Goal: Task Accomplishment & Management: Manage account settings

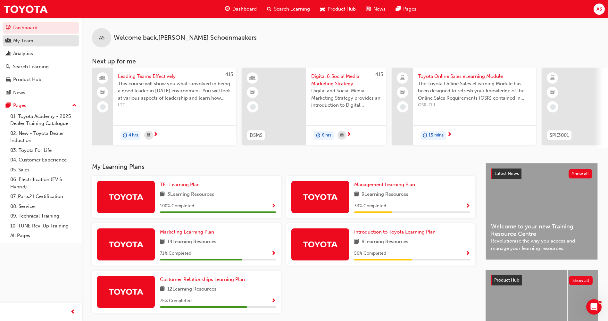
click at [42, 44] on div "My Team" at bounding box center [41, 41] width 70 height 8
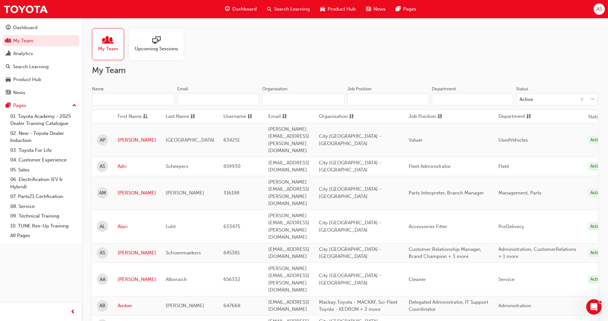
click at [152, 99] on input "Name" at bounding box center [133, 99] width 83 height 12
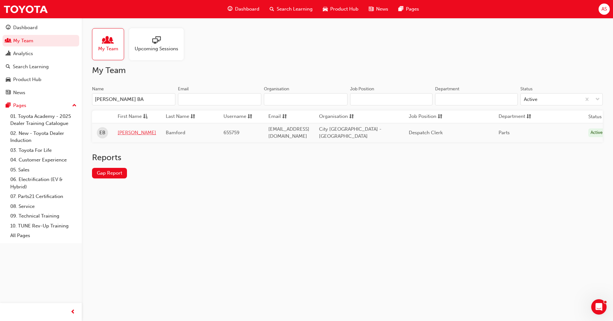
type input "[PERSON_NAME] BA"
click at [123, 134] on link "[PERSON_NAME]" at bounding box center [137, 132] width 38 height 7
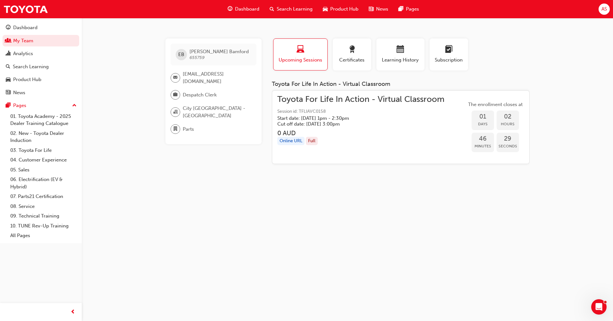
click at [341, 139] on div "Online URL Full" at bounding box center [360, 141] width 167 height 9
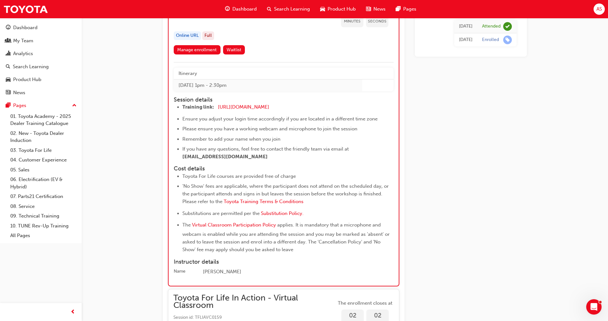
scroll to position [1291, 0]
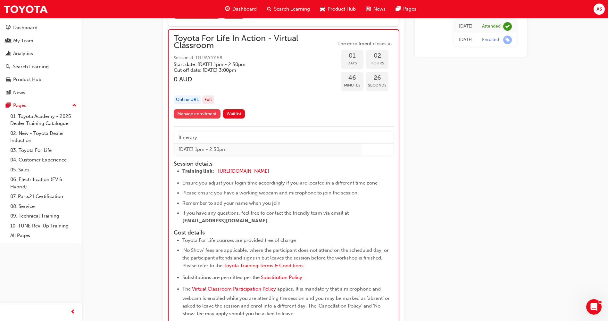
click at [213, 114] on link "Manage enrollment" at bounding box center [197, 113] width 47 height 9
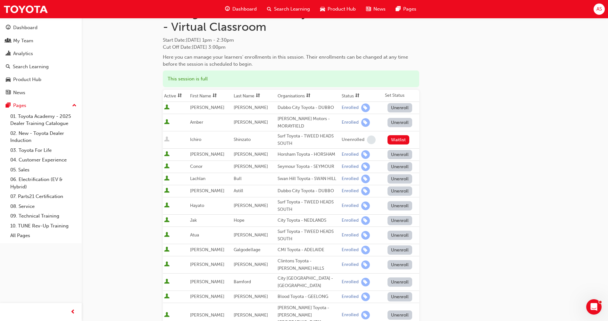
scroll to position [96, 0]
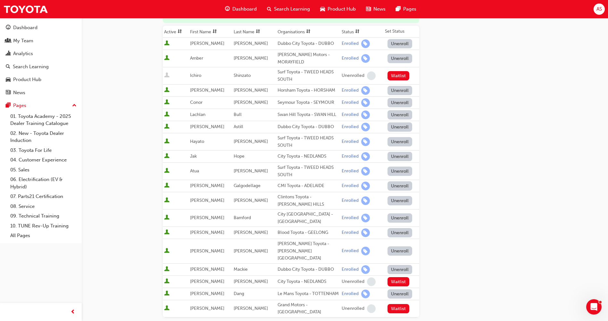
click at [401, 218] on button "Unenroll" at bounding box center [400, 218] width 25 height 9
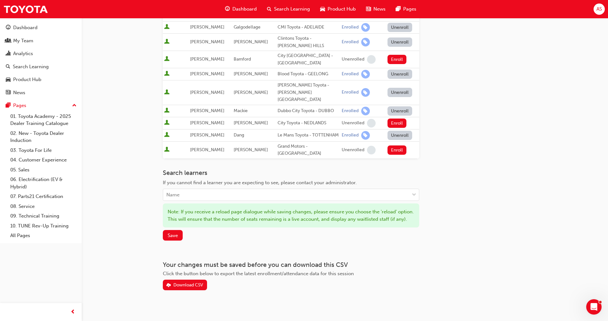
scroll to position [256, 0]
click at [175, 232] on span "Save" at bounding box center [173, 235] width 10 height 6
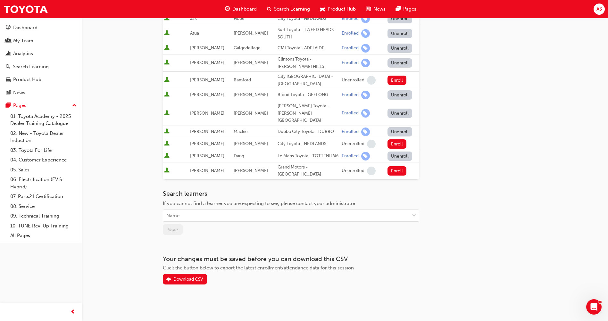
scroll to position [222, 0]
